Goal: Communication & Community: Answer question/provide support

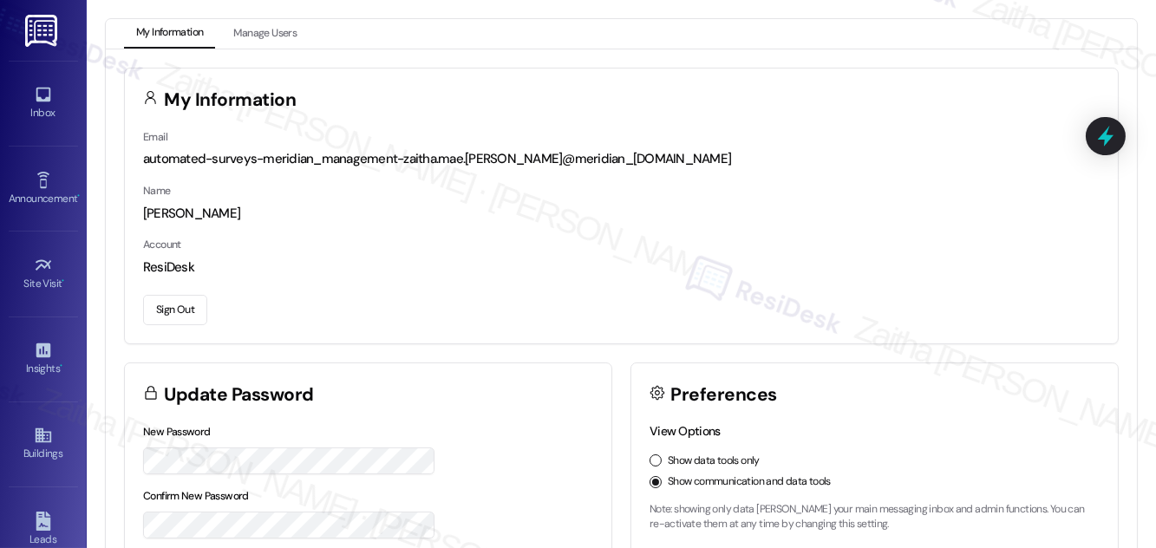
click at [168, 311] on button "Sign Out" at bounding box center [175, 310] width 64 height 30
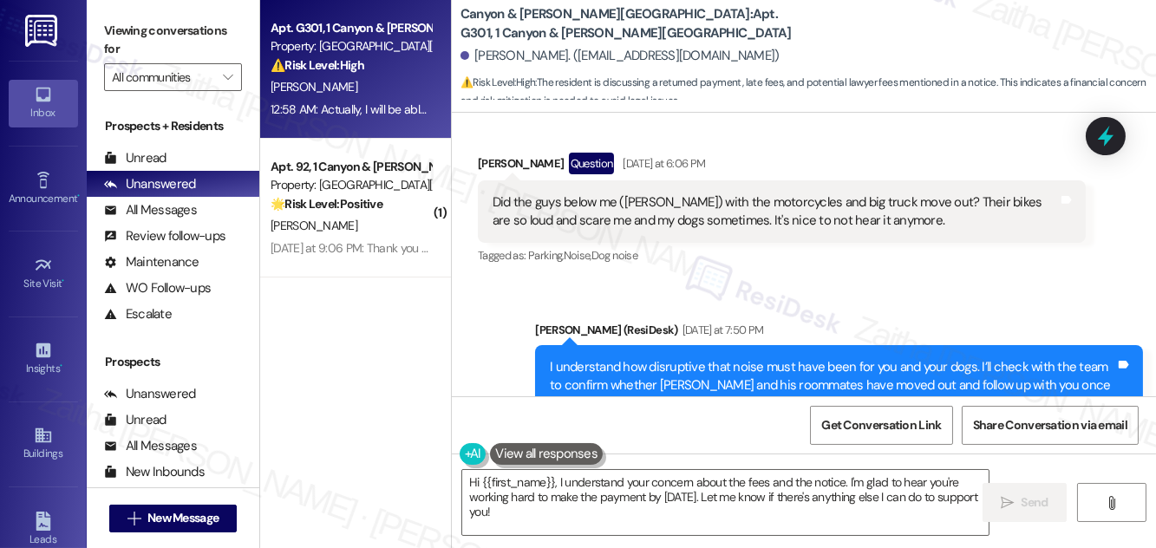
scroll to position [16419, 0]
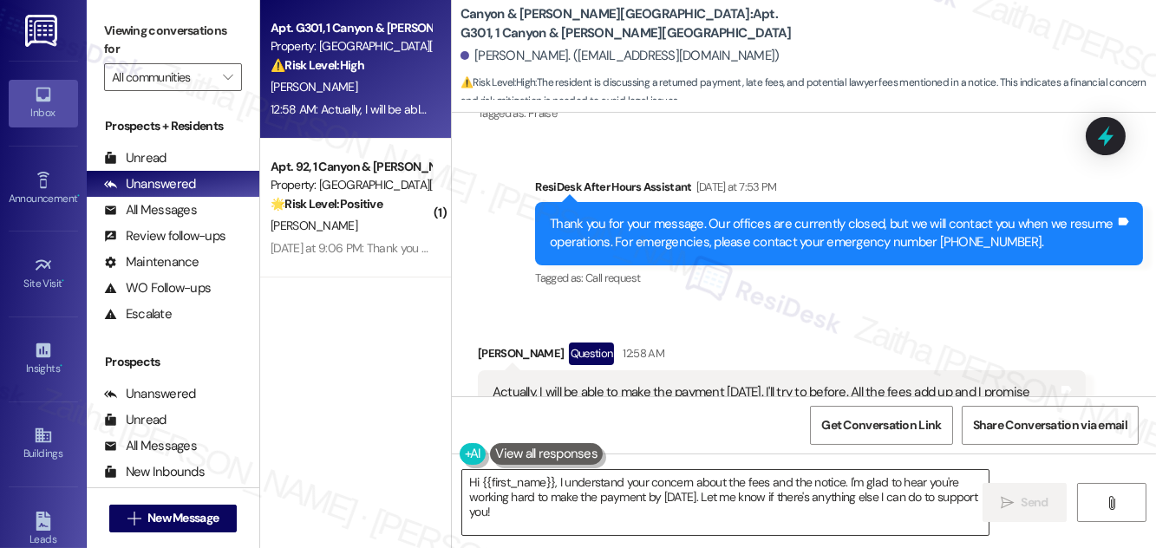
click at [694, 496] on textarea "Hi {{first_name}}, I understand your concern about the fees and the notice. I'm…" at bounding box center [725, 502] width 526 height 65
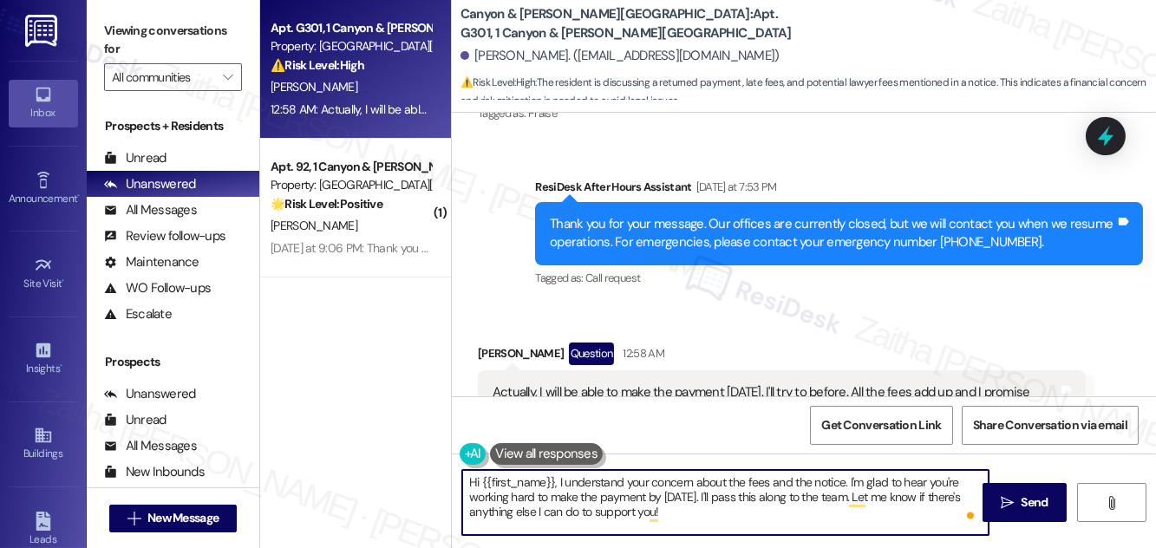
click at [673, 509] on textarea "Hi {{first_name}}, I understand your concern about the fees and the notice. I'm…" at bounding box center [725, 502] width 526 height 65
type textarea "Hi {{first_name}}, I understand your concern about the fees and the notice. I'm…"
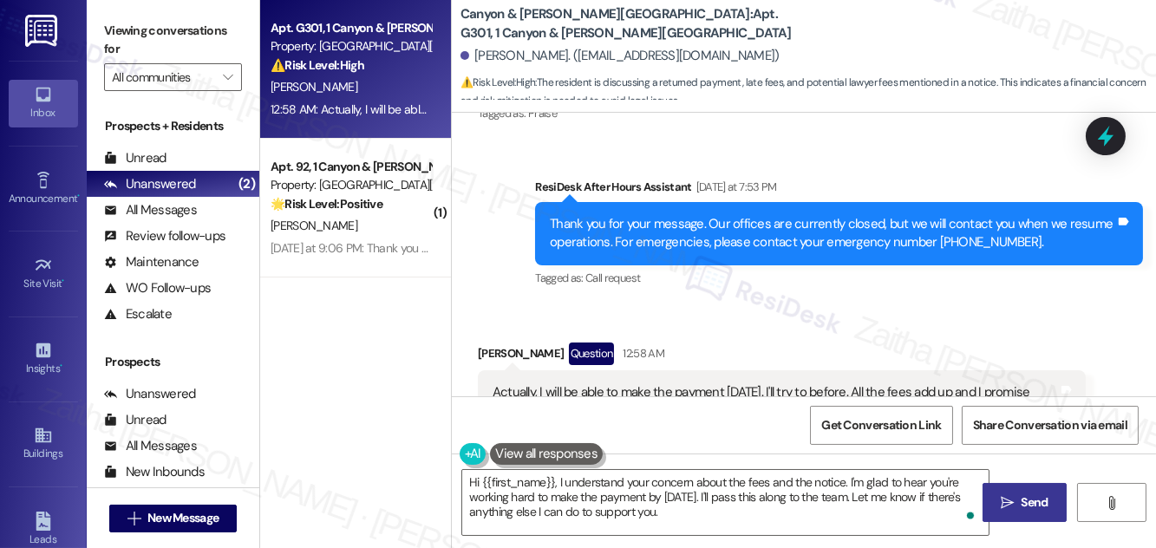
click at [1033, 499] on span "Send" at bounding box center [1034, 502] width 27 height 18
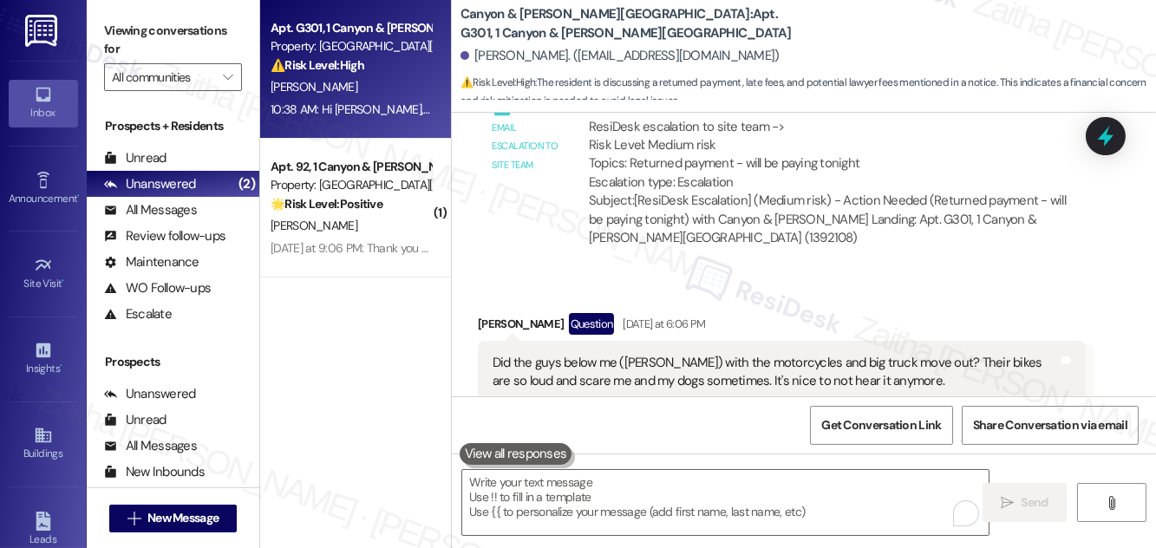
scroll to position [15709, 0]
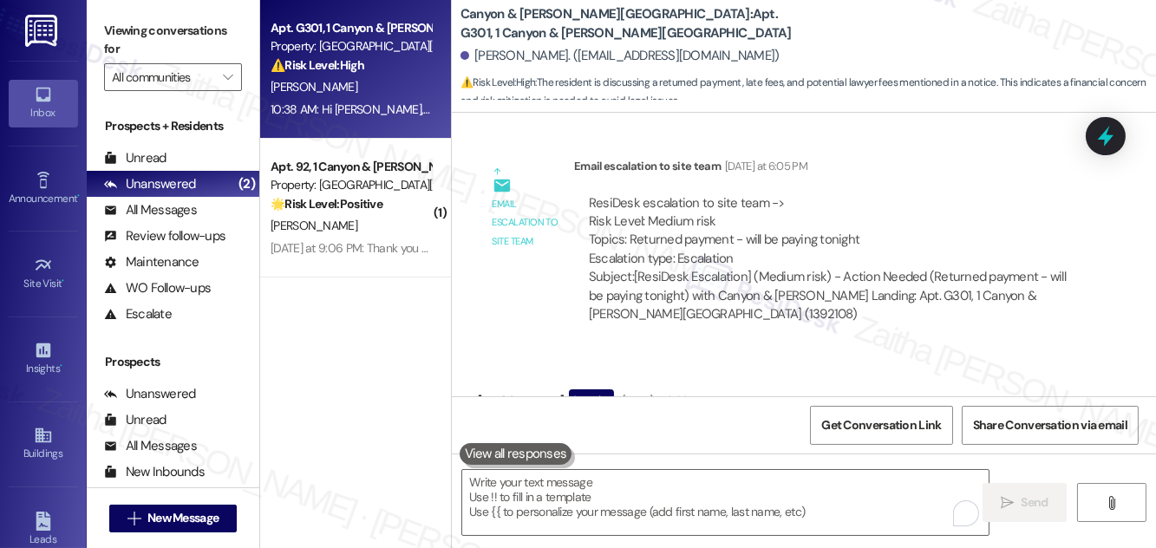
drag, startPoint x: 484, startPoint y: 343, endPoint x: 890, endPoint y: 364, distance: 407.1
click at [890, 417] on div "Did the guys below me (Dylan) with the motorcycles and big truck move out? Thei…" at bounding box center [782, 448] width 608 height 63
copy div "Did the guys below me (Dylan) with the motorcycles and big truck move out? Thei…"
click at [795, 350] on div "Received via SMS Erin Hurley Question Yesterday at 6:06 PM Did the guys below m…" at bounding box center [804, 434] width 704 height 168
click at [1098, 133] on icon at bounding box center [1105, 135] width 29 height 29
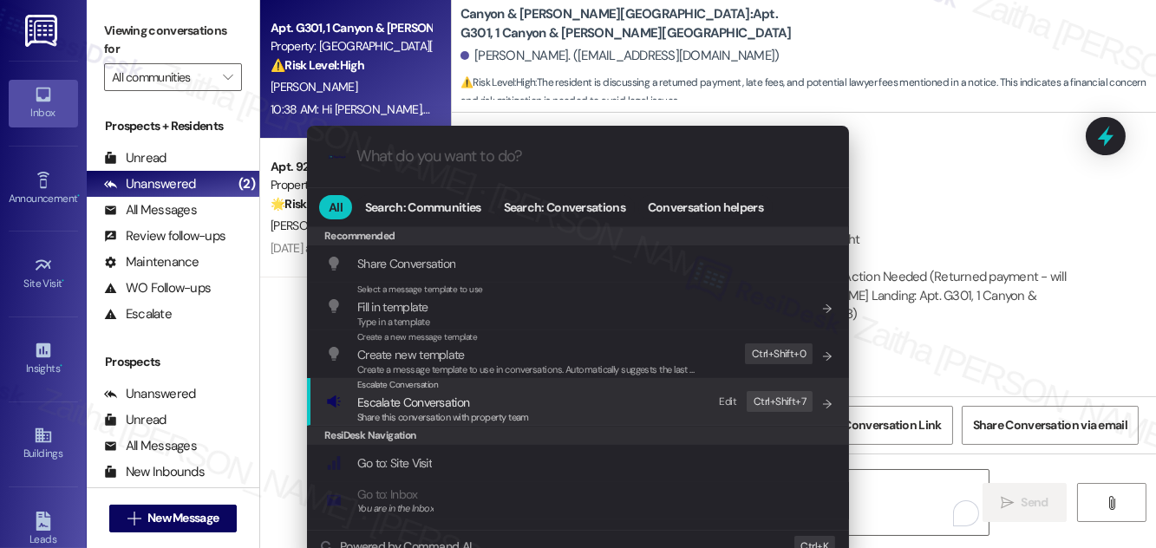
click at [412, 403] on span "Escalate Conversation" at bounding box center [413, 402] width 112 height 16
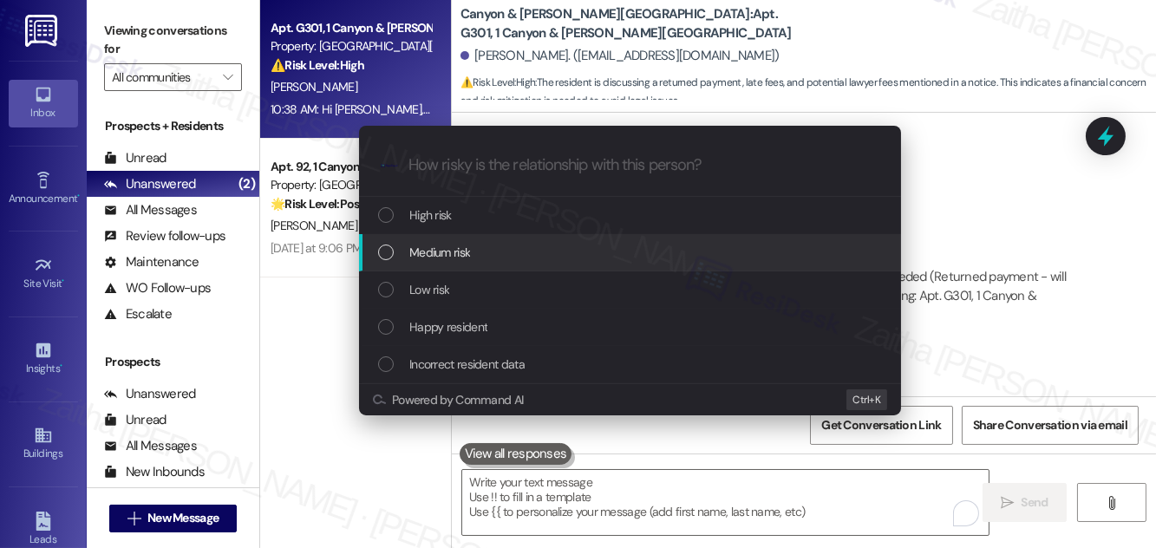
click at [434, 262] on div "Medium risk" at bounding box center [630, 252] width 542 height 37
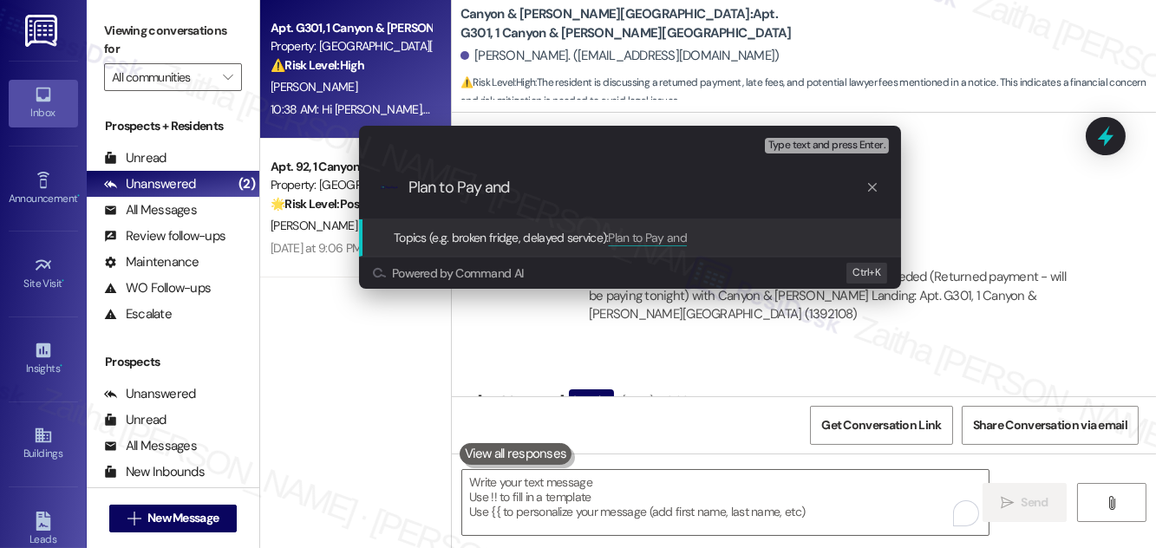
paste input "Question Regarding Neighbor Move-Out"
type input "Plan to Pay and Question Regarding Neighbor Move-Out"
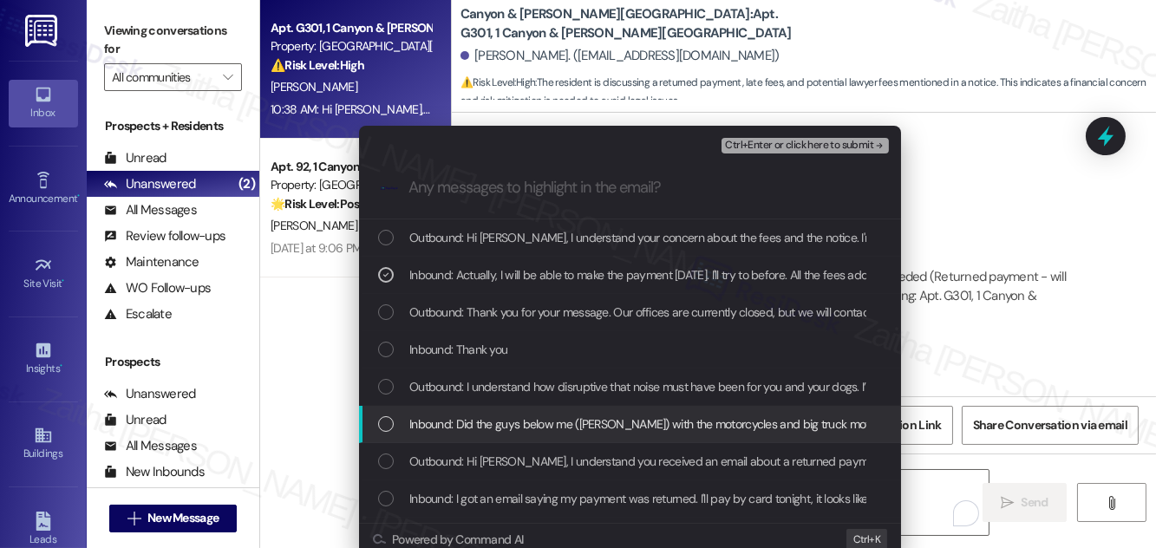
click at [499, 422] on span "Inbound: Did the guys below me (Dylan) with the motorcycles and big truck move …" at bounding box center [892, 423] width 966 height 19
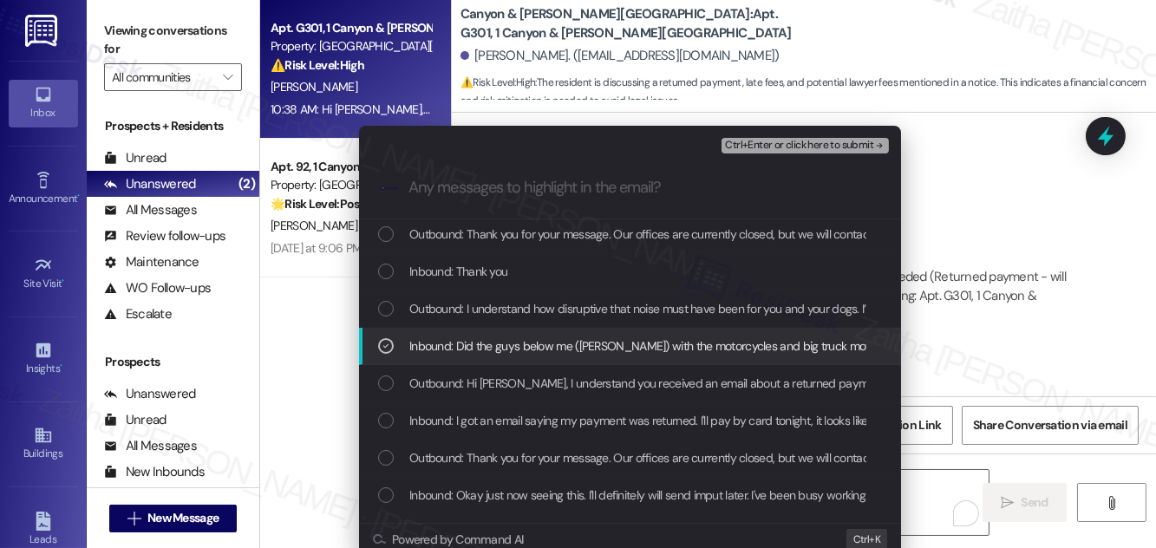
scroll to position [78, 0]
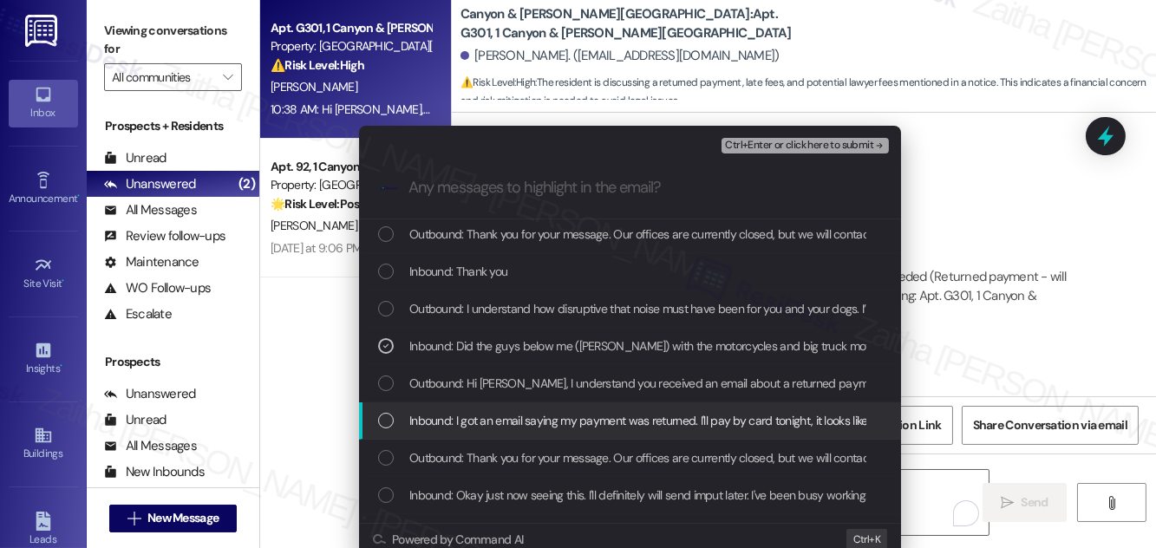
click at [499, 425] on span "Inbound: I got an email saying my payment was returned. I'll pay by card tonigh…" at bounding box center [760, 420] width 702 height 19
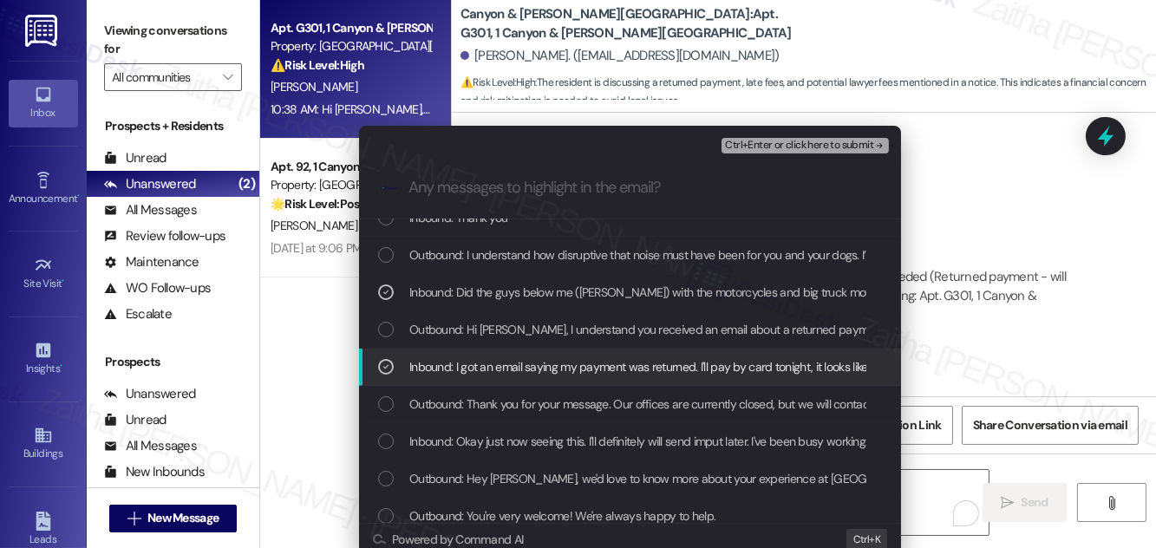
scroll to position [157, 0]
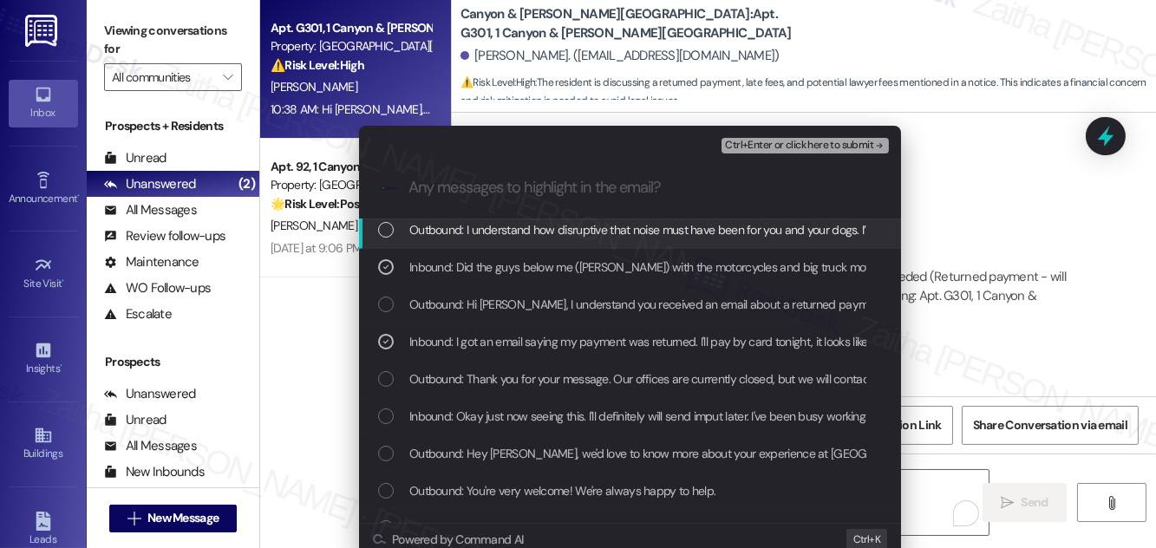
click at [763, 147] on span "Ctrl+Enter or click here to submit" at bounding box center [799, 146] width 148 height 12
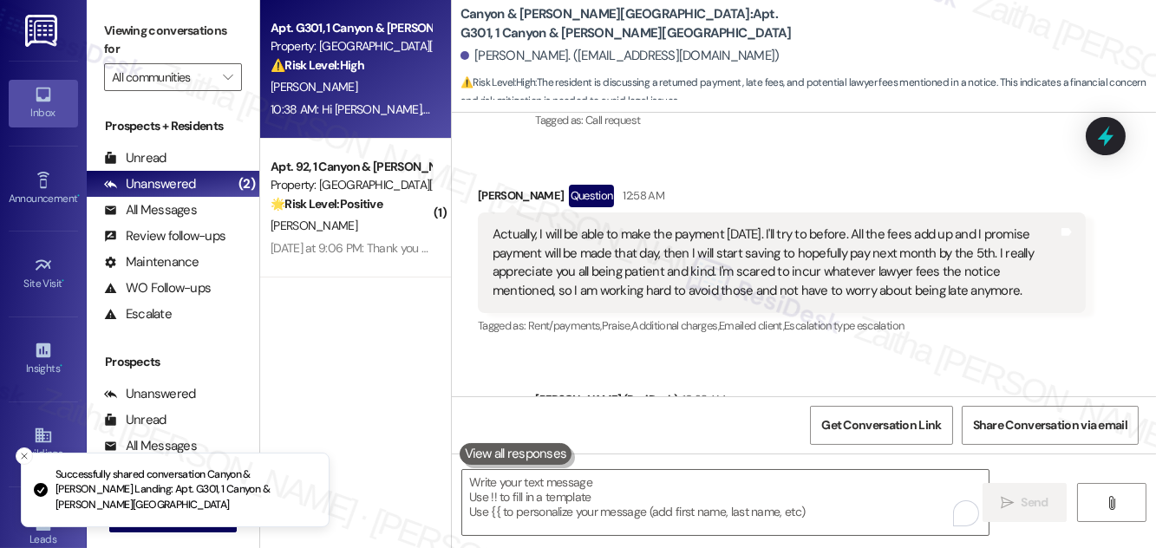
scroll to position [16419, 0]
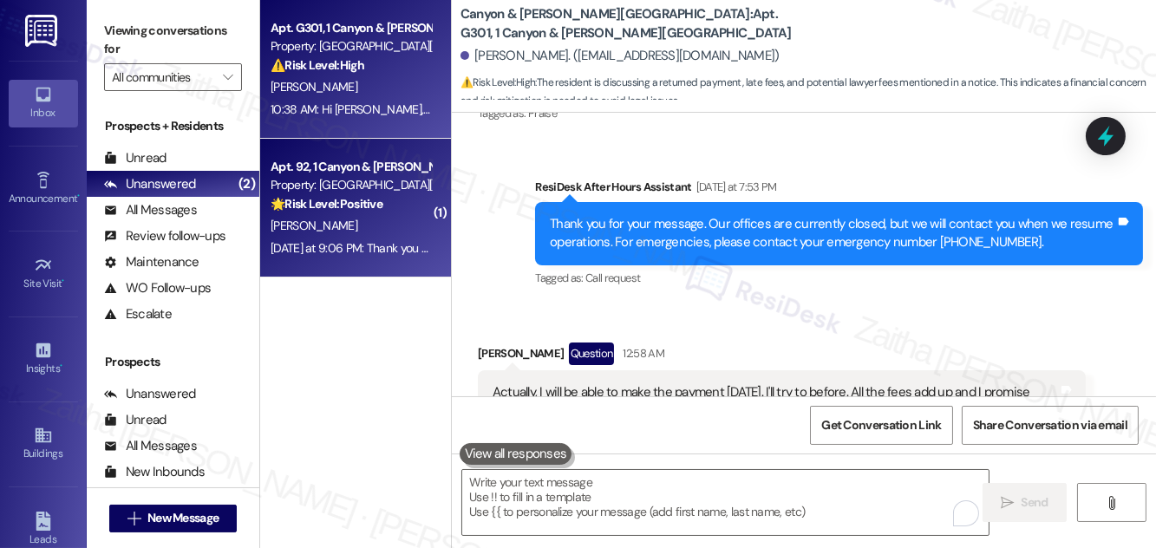
click at [394, 224] on div "E. Fulenwider" at bounding box center [351, 226] width 164 height 22
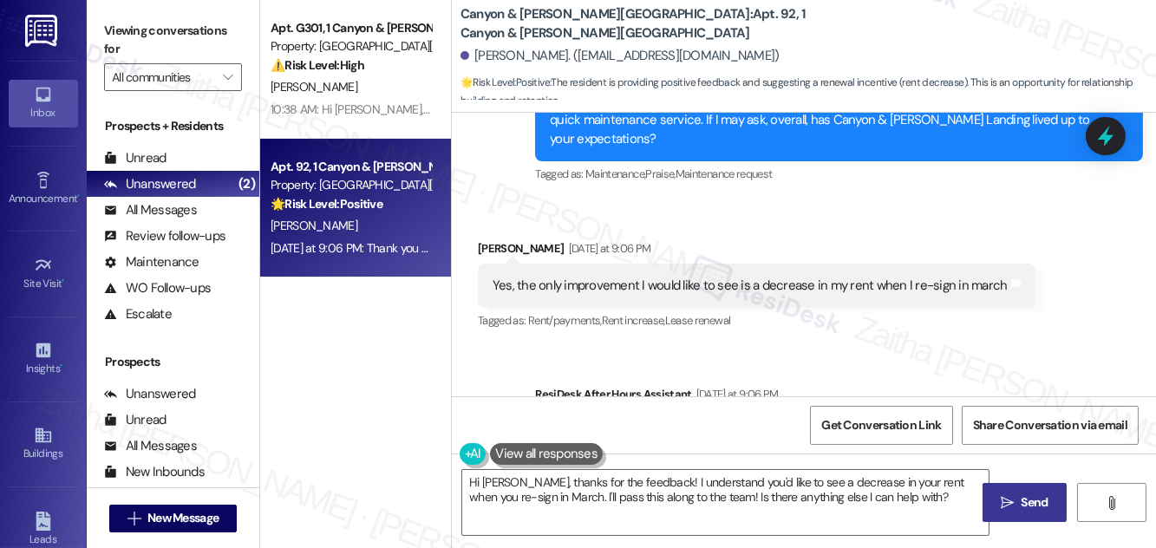
scroll to position [1717, 0]
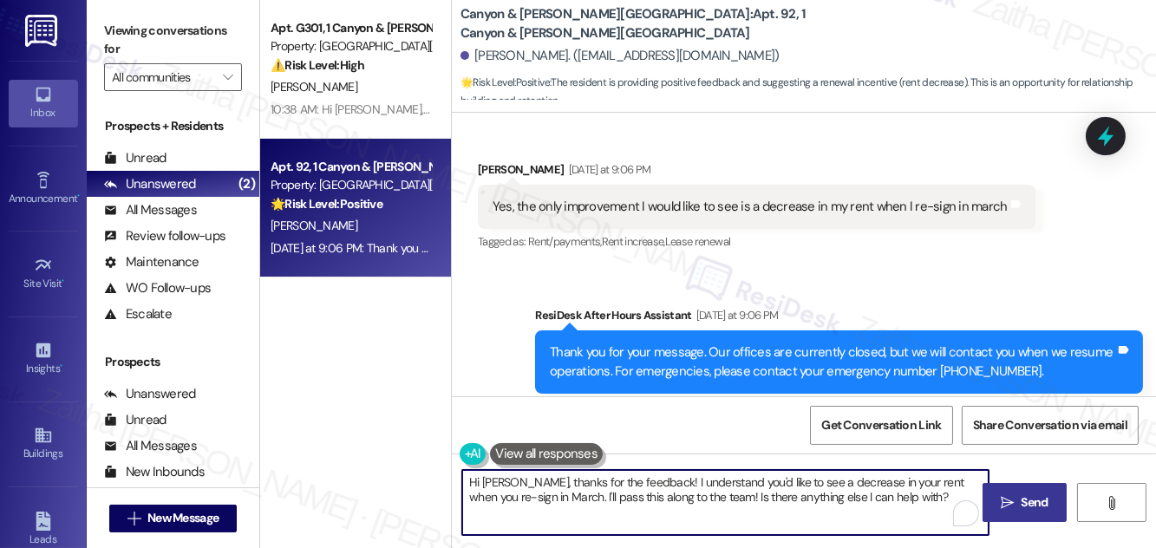
drag, startPoint x: 692, startPoint y: 496, endPoint x: 900, endPoint y: 519, distance: 209.4
click at [900, 519] on textarea "Hi Eric, thanks for the feedback! I understand you'd like to see a decrease in …" at bounding box center [725, 502] width 526 height 65
type textarea "Hi Eric, thanks for the feedback! I understand you'd like to see a decrease in …"
click at [1027, 510] on span "Send" at bounding box center [1034, 502] width 27 height 18
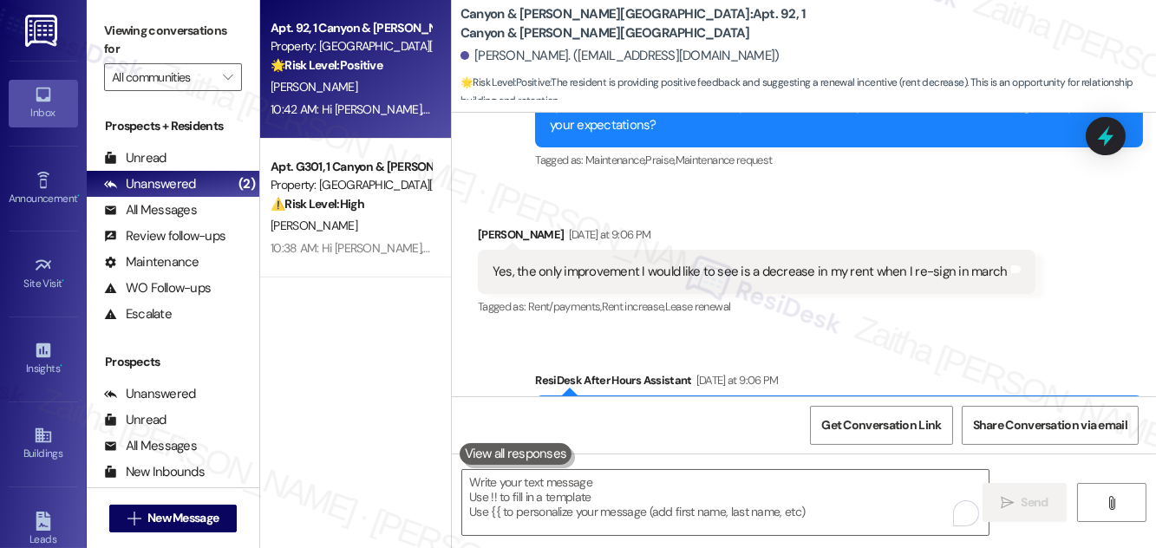
scroll to position [1620, 0]
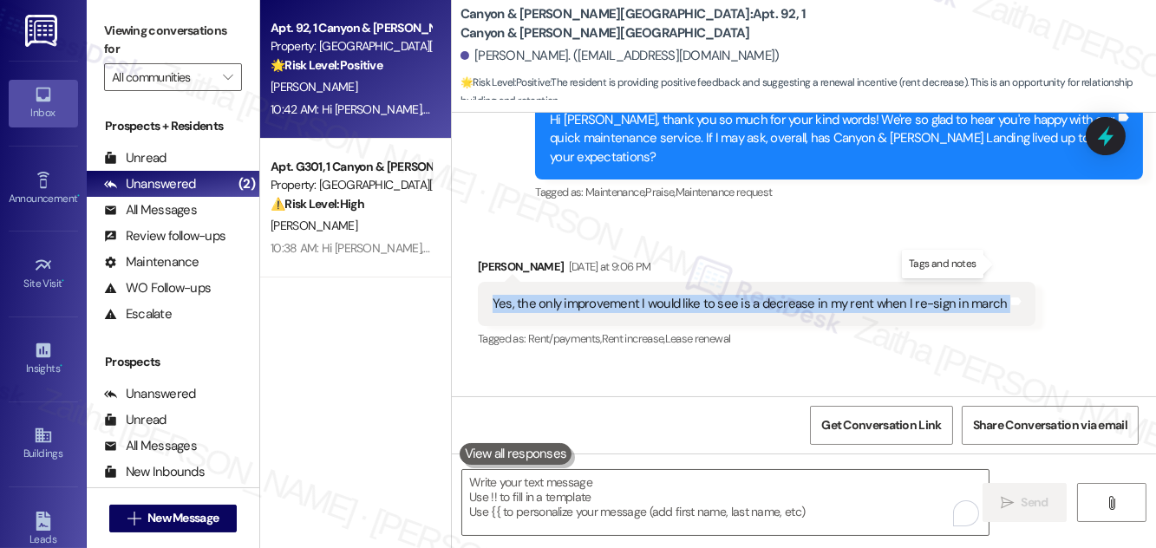
drag, startPoint x: 488, startPoint y: 268, endPoint x: 989, endPoint y: 269, distance: 501.1
click at [994, 282] on div "Yes, the only improvement I would like to see is a decrease in my rent when I r…" at bounding box center [756, 304] width 557 height 44
copy div "Yes, the only improvement I would like to see is a decrease in my rent when I r…"
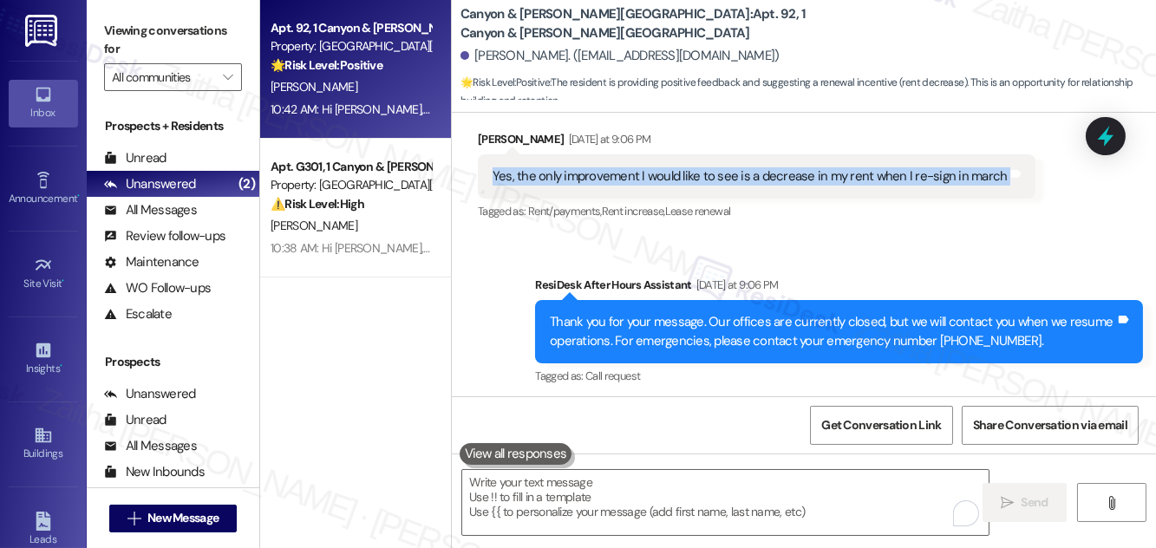
scroll to position [1856, 0]
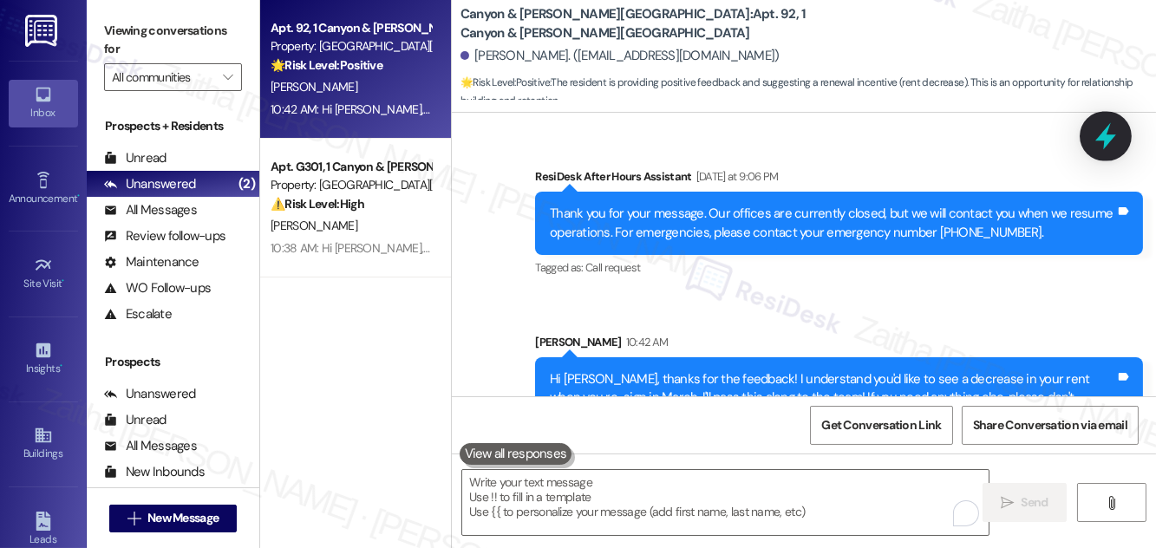
click at [1102, 137] on icon at bounding box center [1105, 136] width 21 height 27
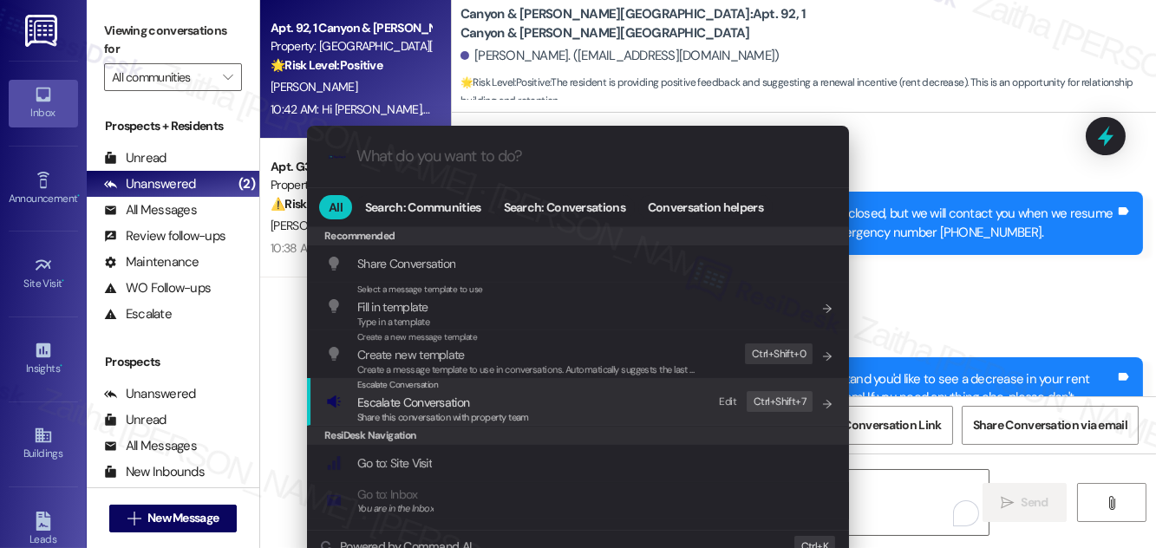
click at [413, 404] on span "Escalate Conversation" at bounding box center [413, 402] width 112 height 16
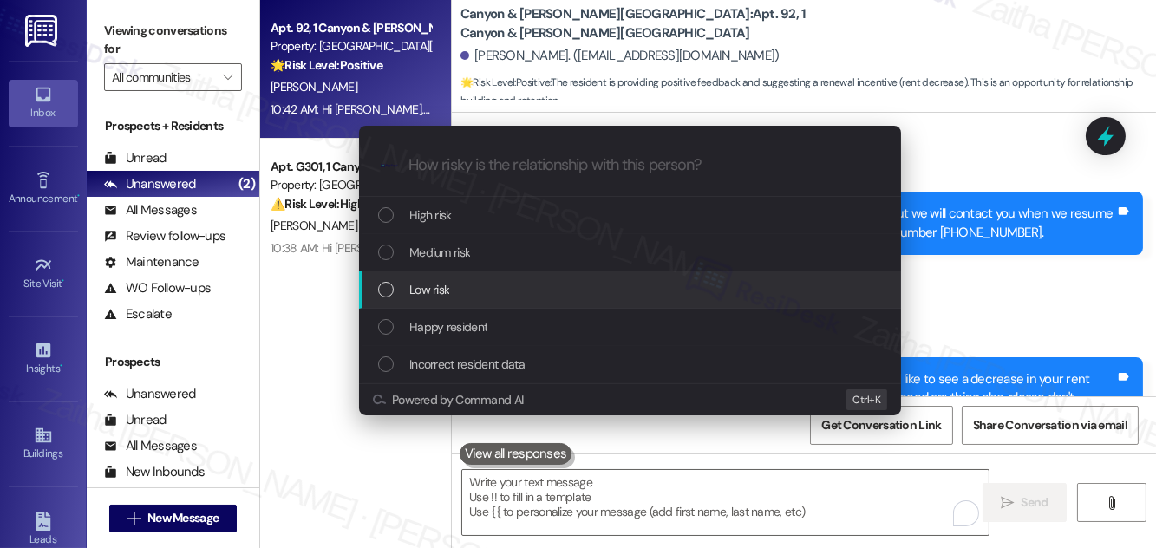
click at [446, 293] on span "Low risk" at bounding box center [429, 289] width 40 height 19
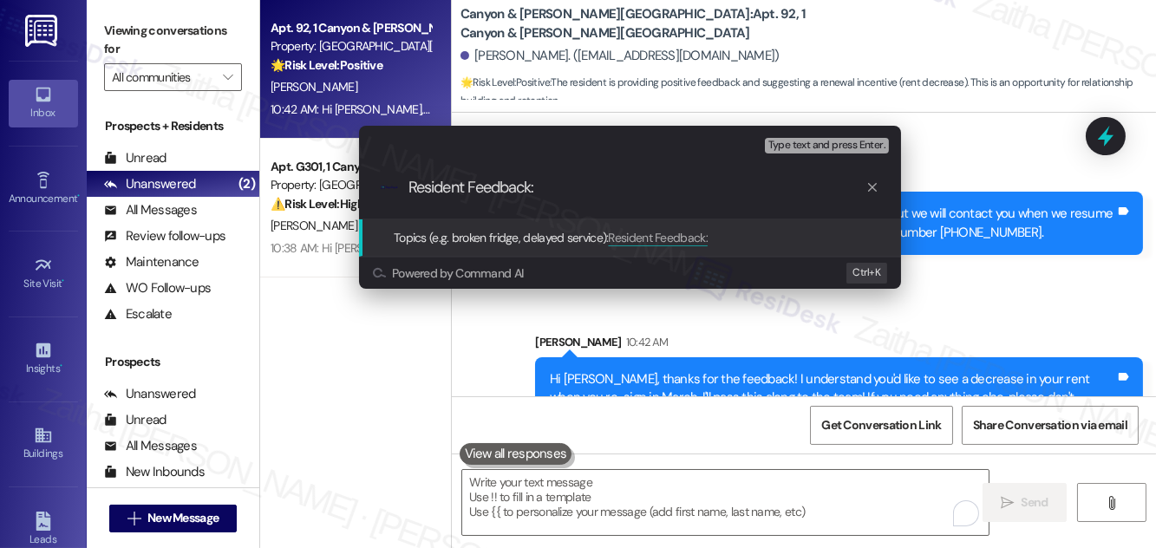
type input "Resident Feedback:"
drag, startPoint x: 564, startPoint y: 191, endPoint x: 394, endPoint y: 191, distance: 170.8
click at [394, 191] on div ".cls-1{fill:#0a055f;}.cls-2{fill:#0cc4c4;} resideskLogoBlueOrange Resident Feed…" at bounding box center [630, 188] width 542 height 62
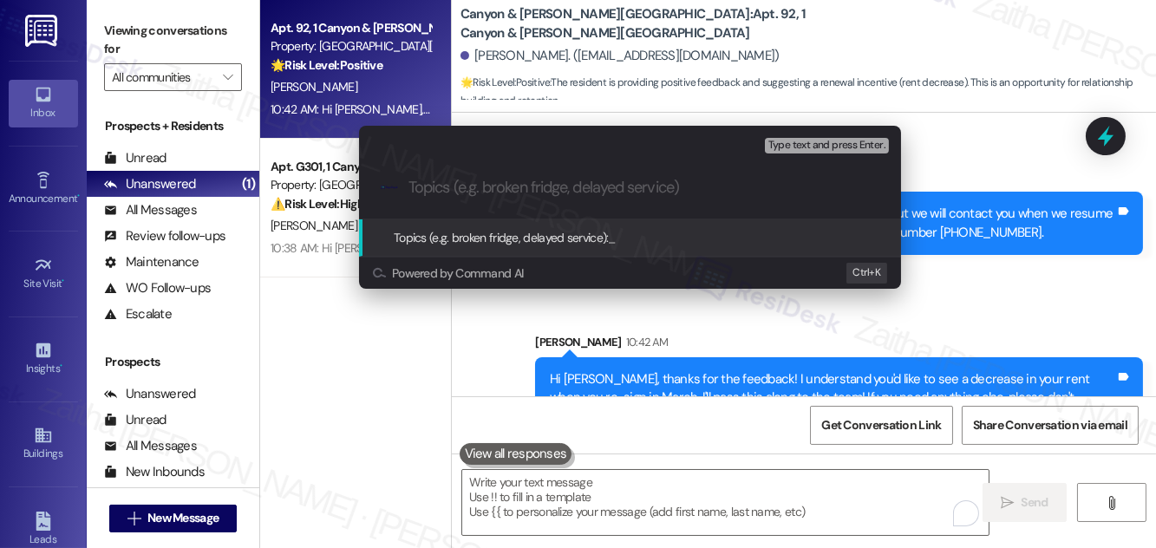
paste input "Resident Feedback on Lease Renewal"
type input "Resident Feedback on Lease Renewal"
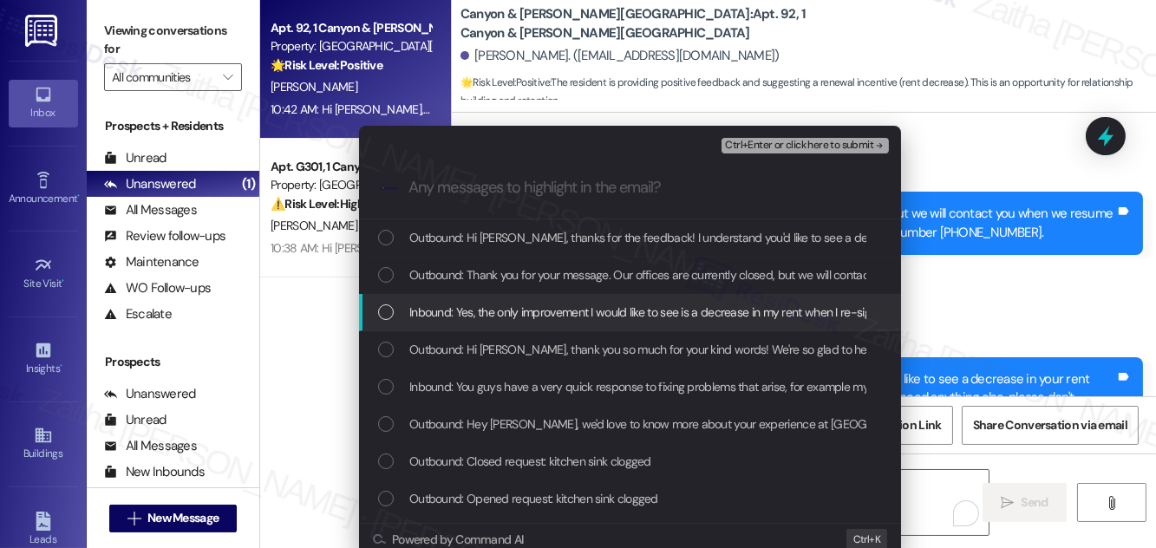
click at [477, 316] on span "Inbound: Yes, the only improvement I would like to see is a decrease in my rent…" at bounding box center [666, 312] width 514 height 19
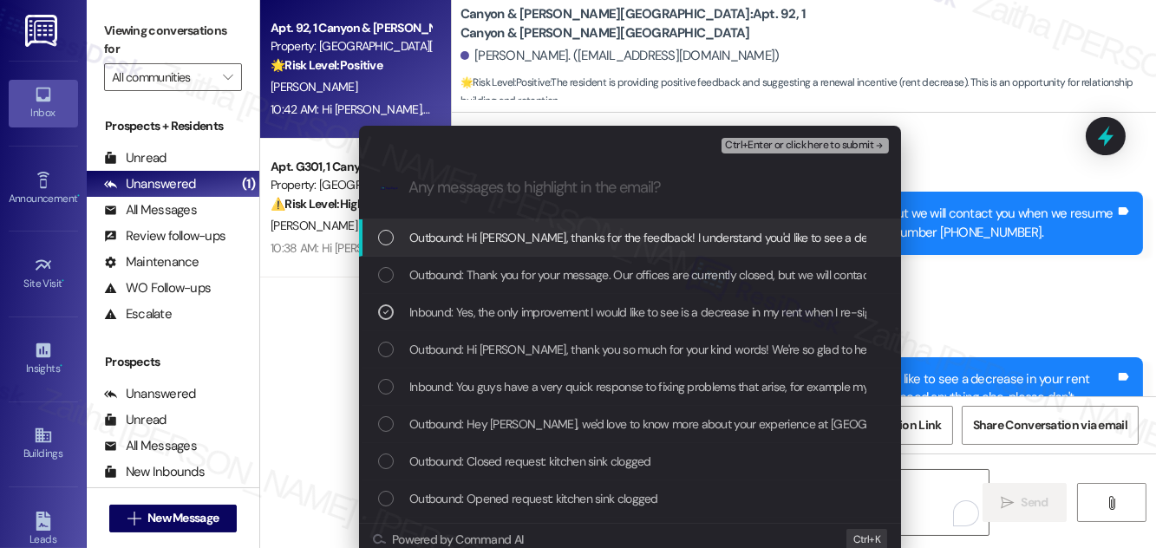
click at [792, 140] on span "Ctrl+Enter or click here to submit" at bounding box center [799, 146] width 148 height 12
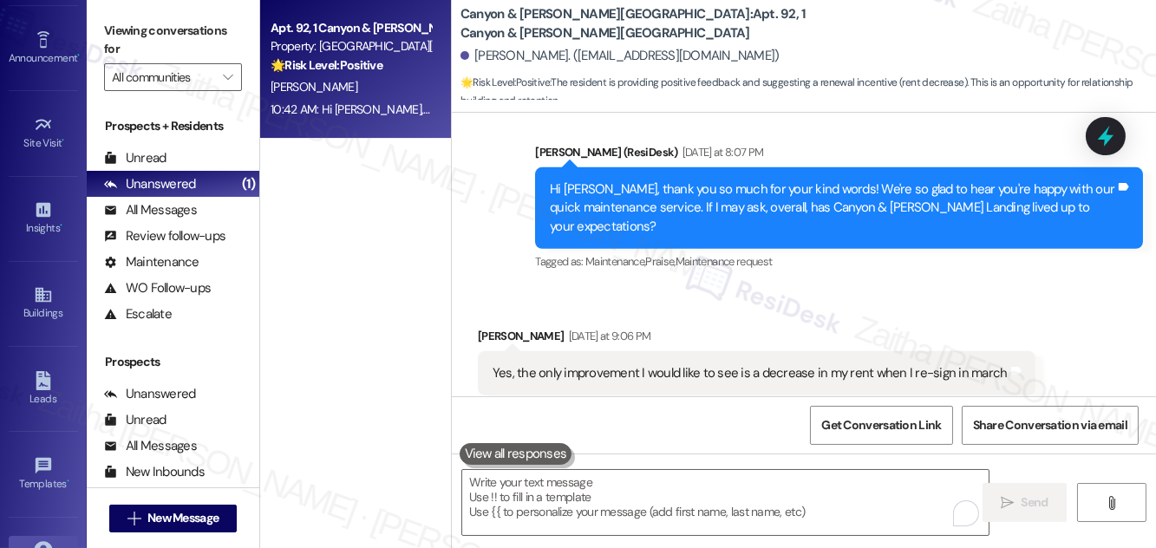
scroll to position [272, 0]
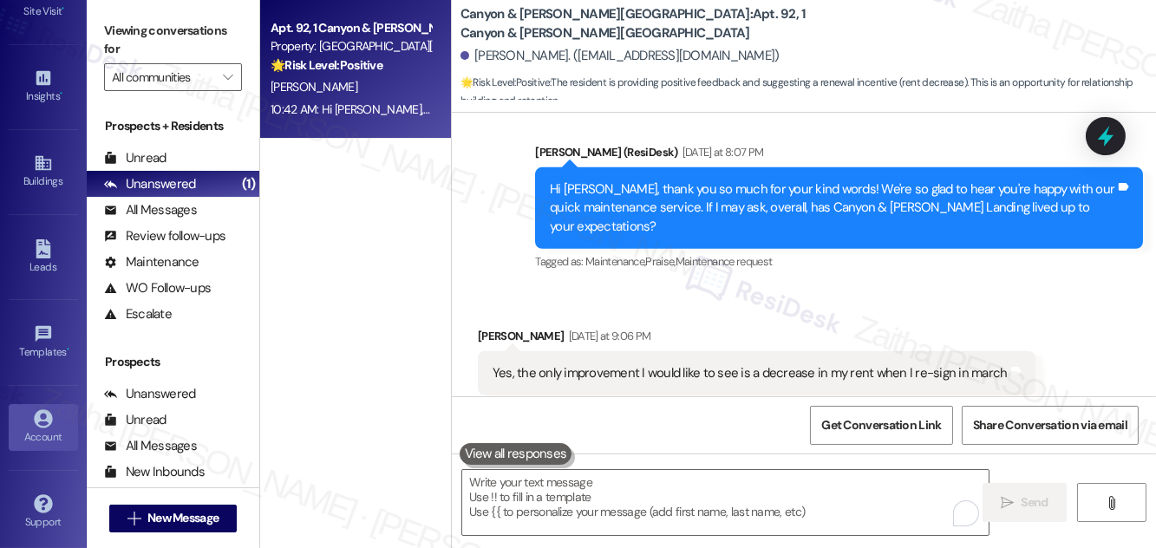
click at [42, 428] on div "Account" at bounding box center [43, 436] width 87 height 17
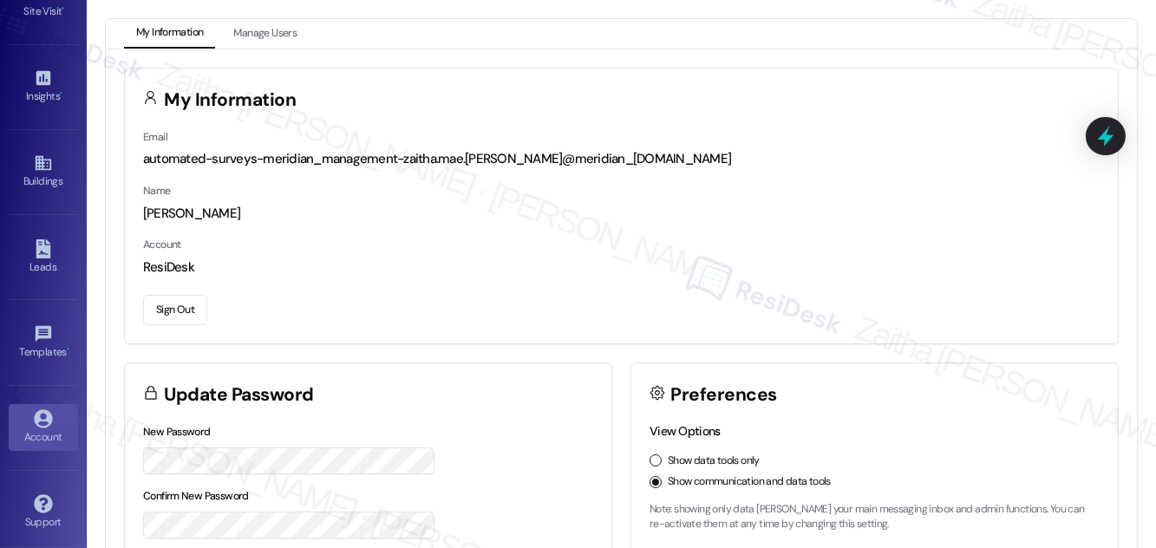
click at [169, 312] on button "Sign Out" at bounding box center [175, 310] width 64 height 30
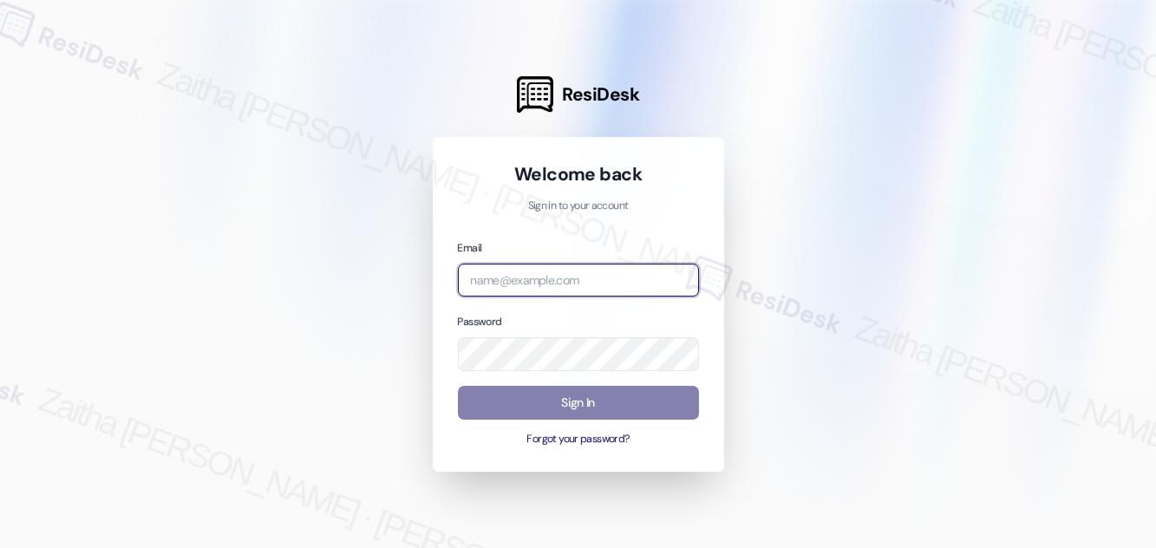
click at [554, 283] on input "email" at bounding box center [578, 281] width 241 height 34
type input "[EMAIL_ADDRESS][PERSON_NAME][DOMAIN_NAME]"
